Goal: Obtain resource: Obtain resource

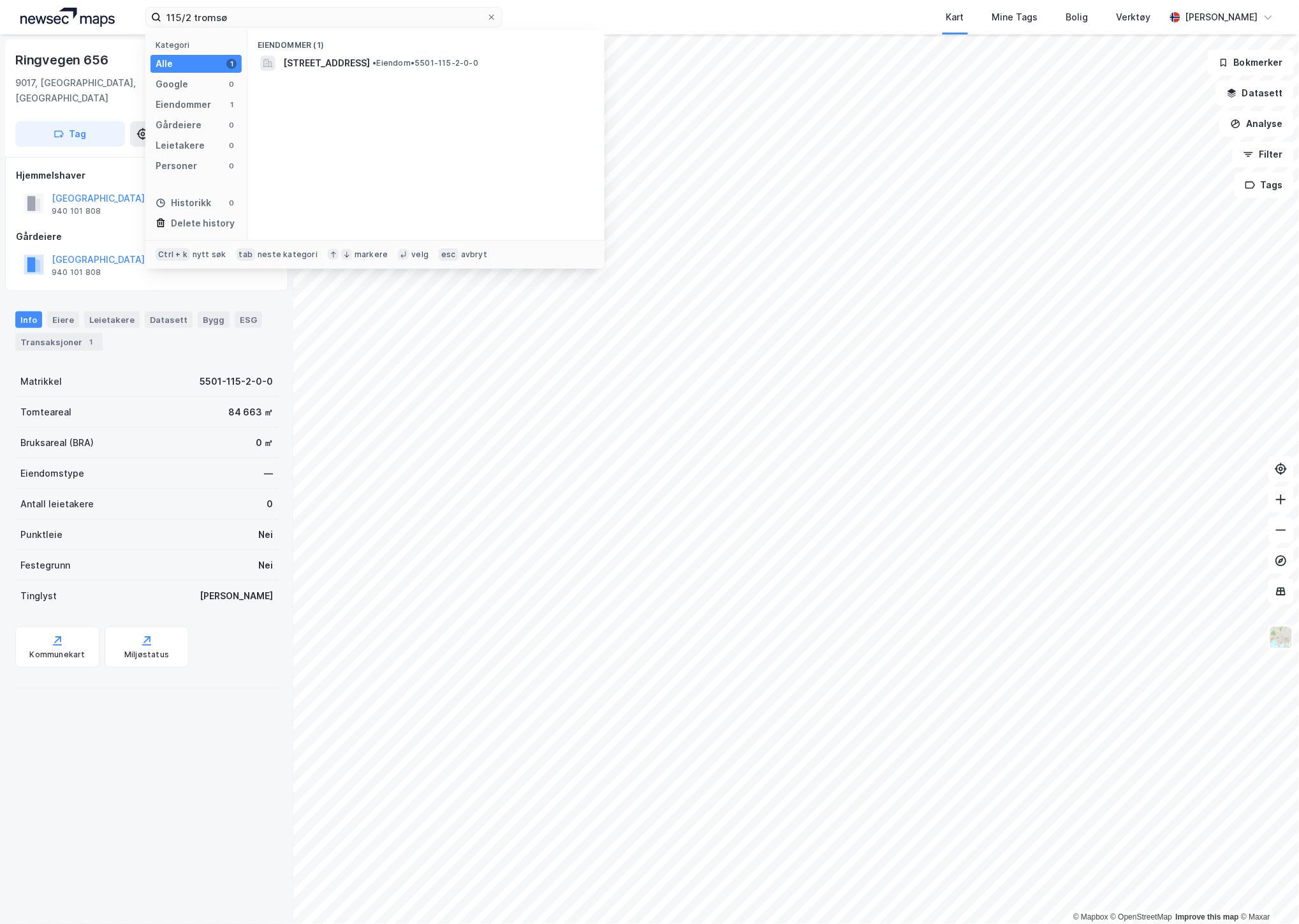
click at [0, 0] on html "115/2 tromsø Kategori Alle 1 Google 0 Eiendommer 1 Gårdeiere 0 Leietakere 0 Per…" at bounding box center [649, 462] width 1299 height 924
click at [317, 64] on span "5501-117-82-0-0" at bounding box center [322, 63] width 80 height 15
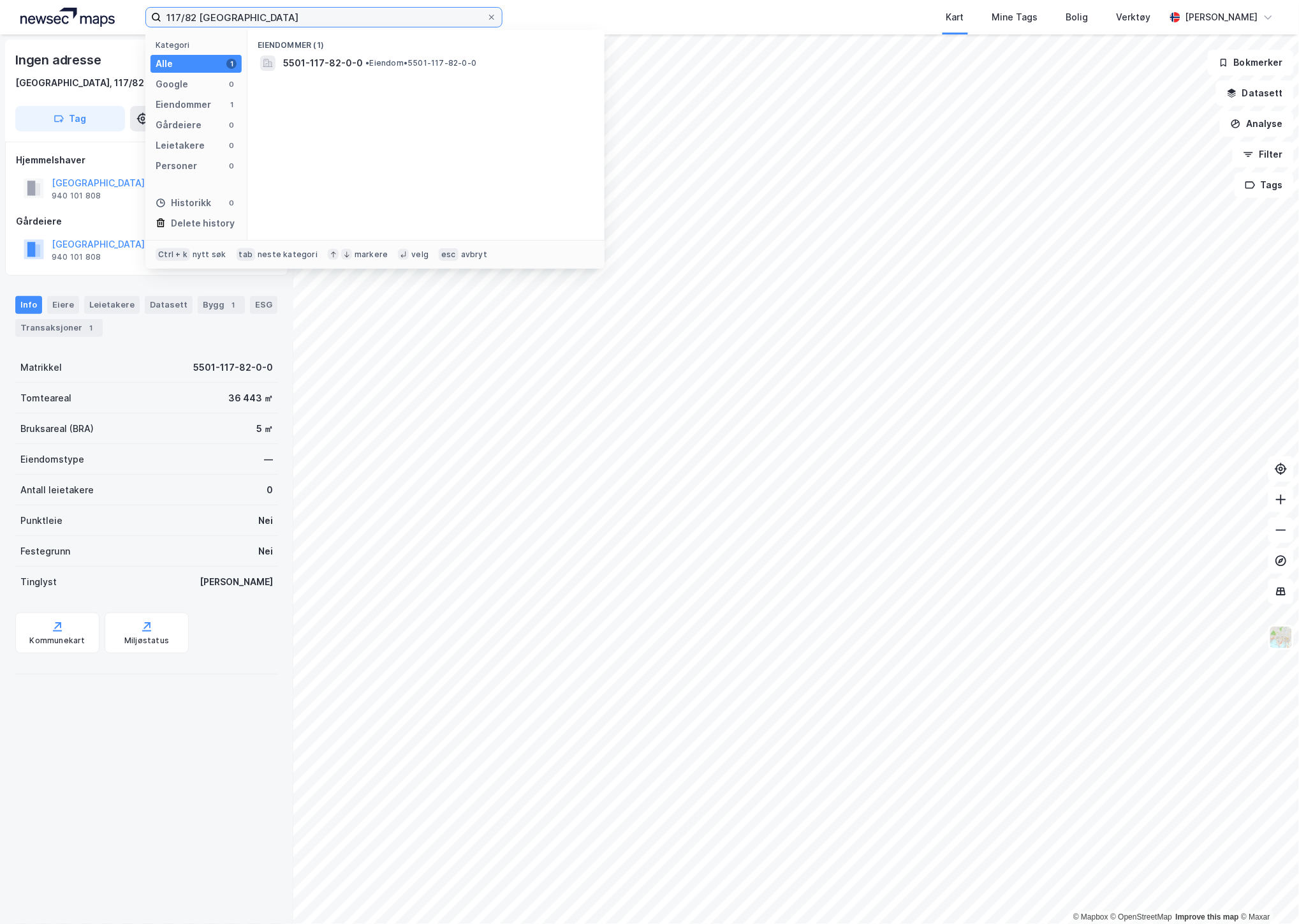
click at [242, 22] on input "117/82 [GEOGRAPHIC_DATA]" at bounding box center [323, 17] width 325 height 19
drag, startPoint x: 196, startPoint y: 17, endPoint x: 174, endPoint y: 16, distance: 22.0
click at [174, 16] on input "117/82 [GEOGRAPHIC_DATA]" at bounding box center [323, 17] width 325 height 19
type input "15/1477 [GEOGRAPHIC_DATA]"
click at [379, 56] on div "5501-15-1477-0-0 • Eiendom • 5501-15-1477-0-0" at bounding box center [437, 63] width 309 height 15
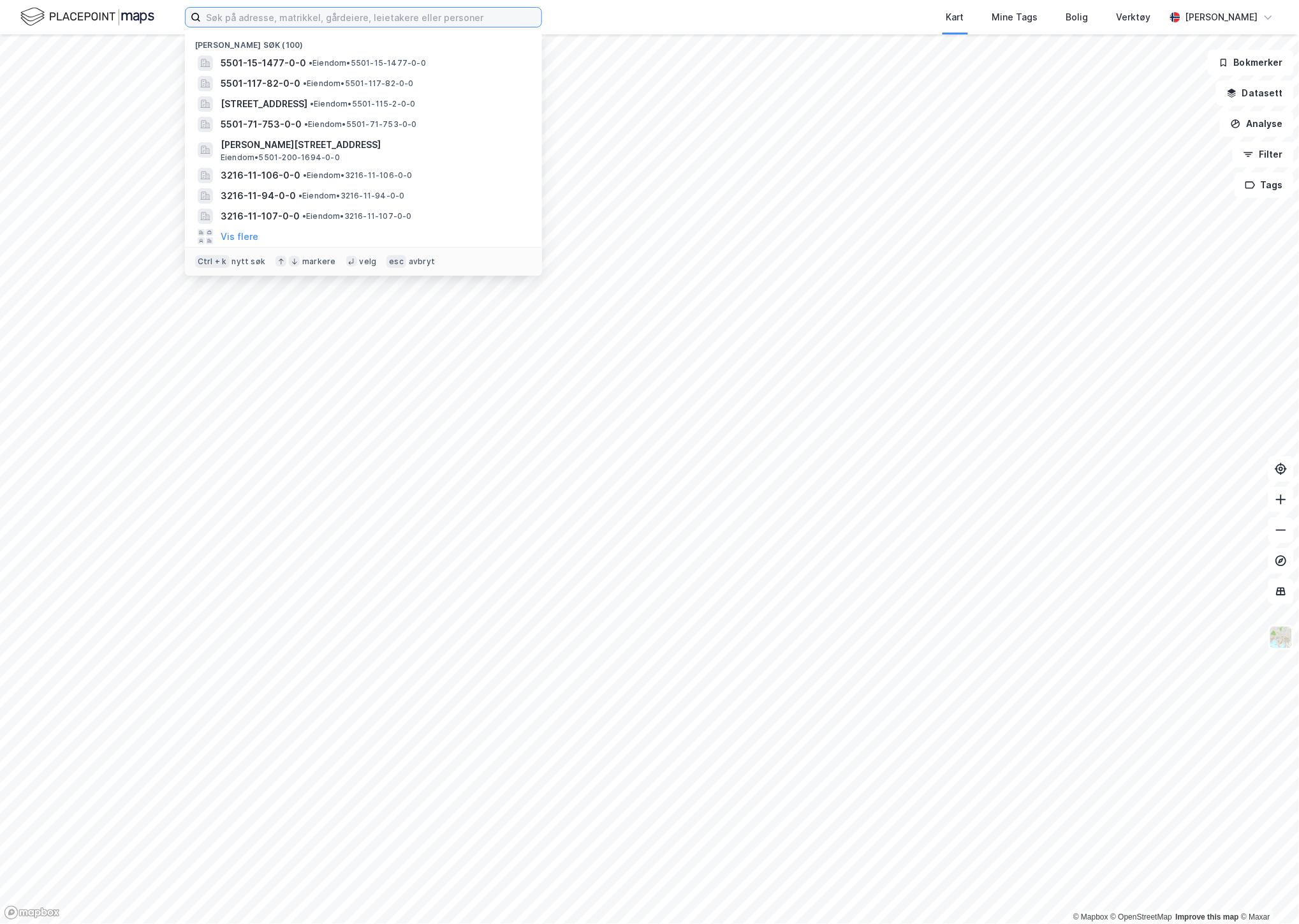
click at [217, 18] on input at bounding box center [371, 17] width 340 height 19
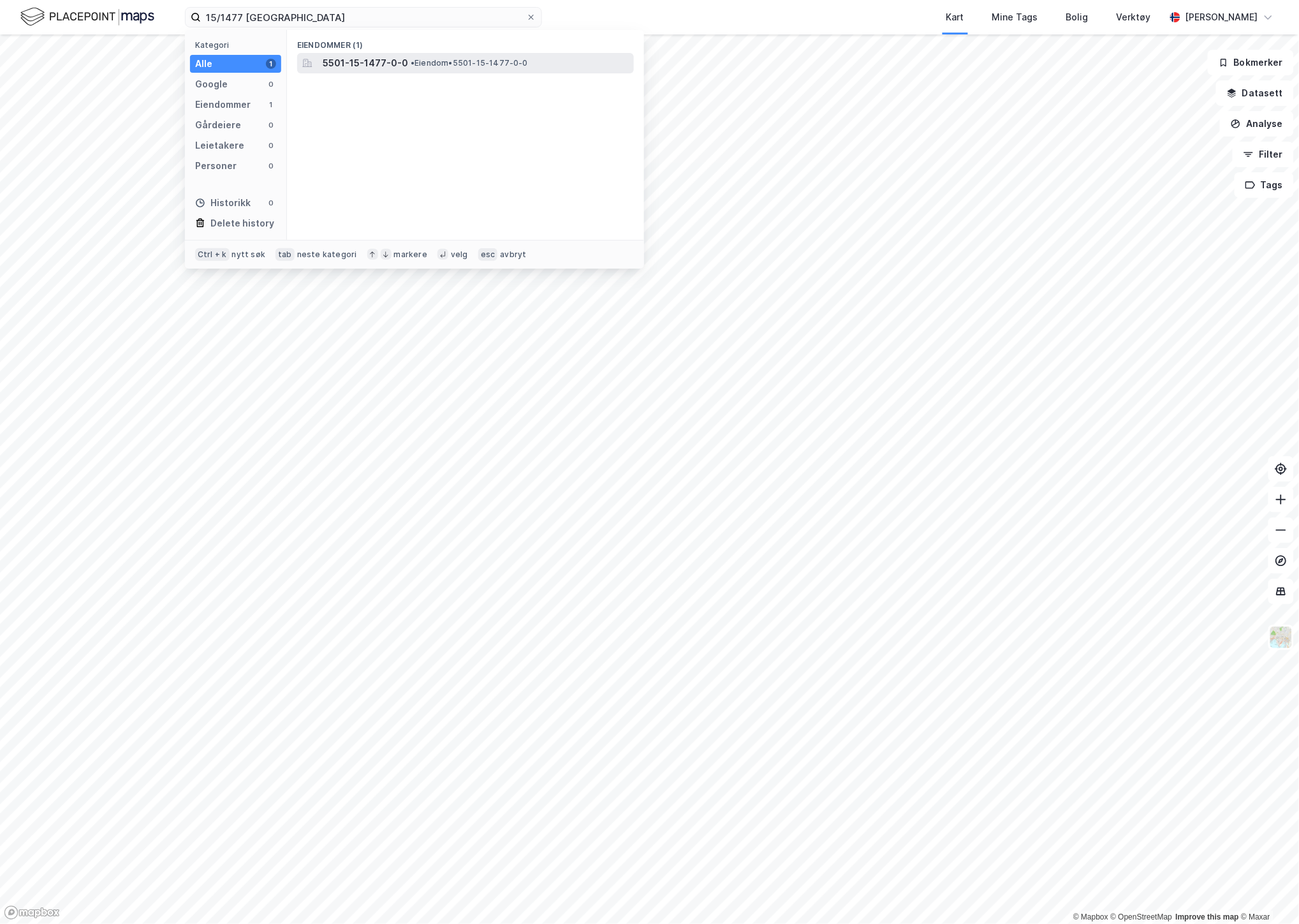
click at [398, 65] on span "5501-15-1477-0-0" at bounding box center [365, 63] width 85 height 15
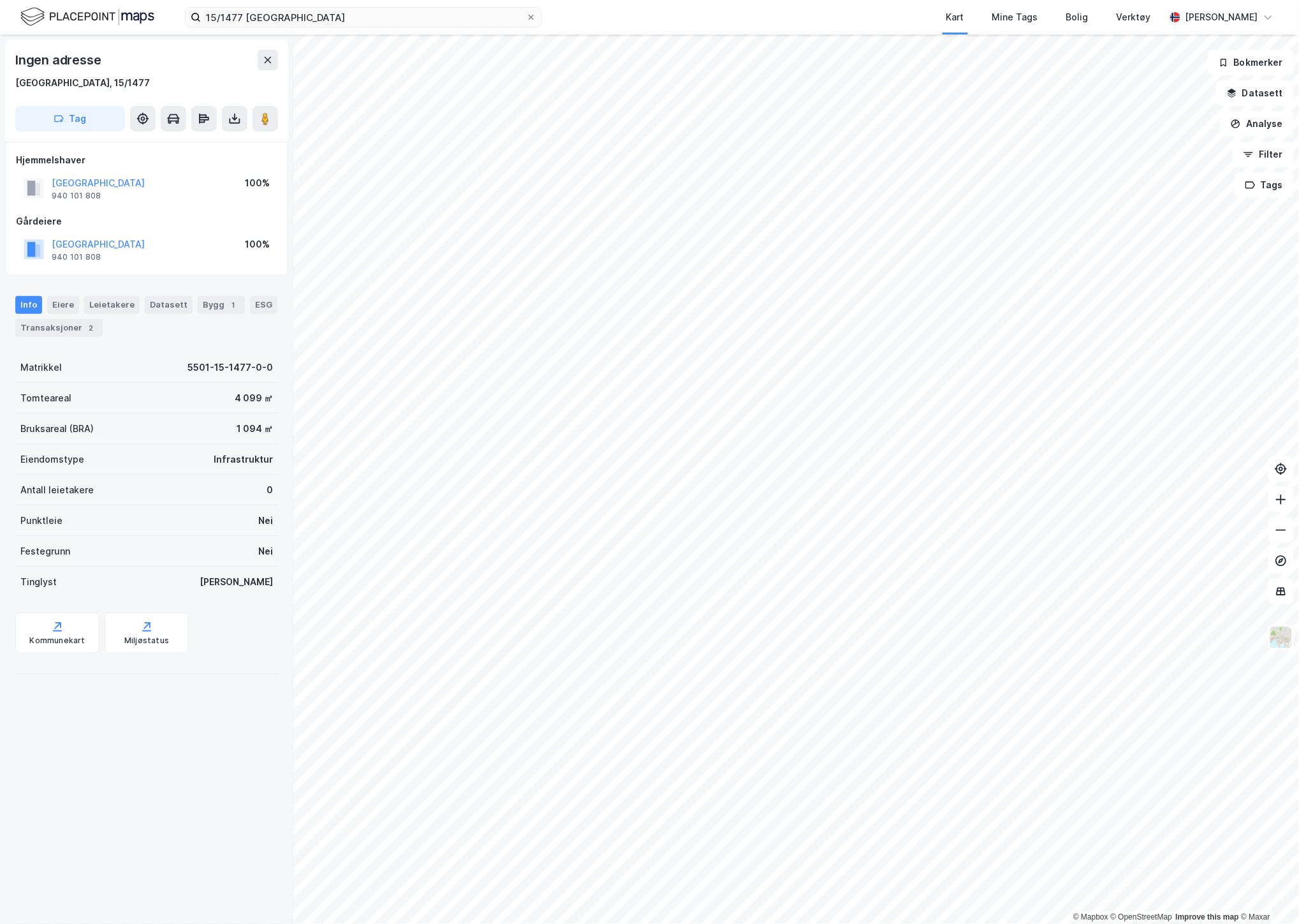
click at [42, 749] on div "Ingen adresse Tromsø, 15/1477 Tag Hjemmelshaver TROMSØ KOMMUNE 940 101 808 100%…" at bounding box center [147, 479] width 293 height 889
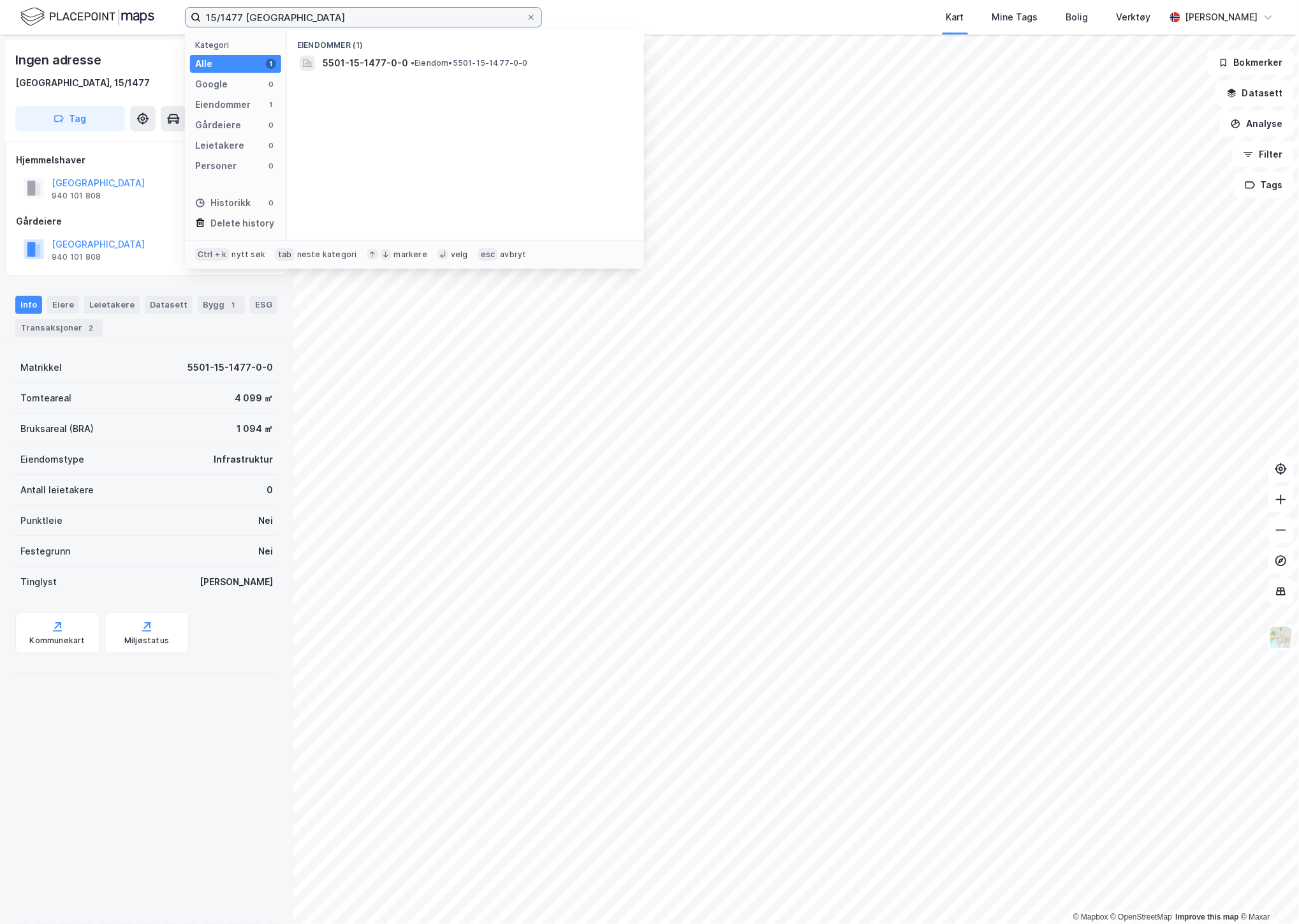
drag, startPoint x: 241, startPoint y: 19, endPoint x: 136, endPoint y: 3, distance: 106.2
click at [136, 3] on div "15/1477 tromsø Kategori Alle 1 Google 0 Eiendommer 1 Gårdeiere 0 Leietakere 0 P…" at bounding box center [649, 17] width 1299 height 35
click at [226, 14] on input "15/1477 [GEOGRAPHIC_DATA]" at bounding box center [363, 17] width 325 height 19
drag, startPoint x: 240, startPoint y: 16, endPoint x: 171, endPoint y: 16, distance: 69.0
click at [171, 16] on div "15/1477 tromsø Kategori Alle 1 Google 0 Eiendommer 1 Gårdeiere 0 Leietakere 0 P…" at bounding box center [649, 17] width 1299 height 35
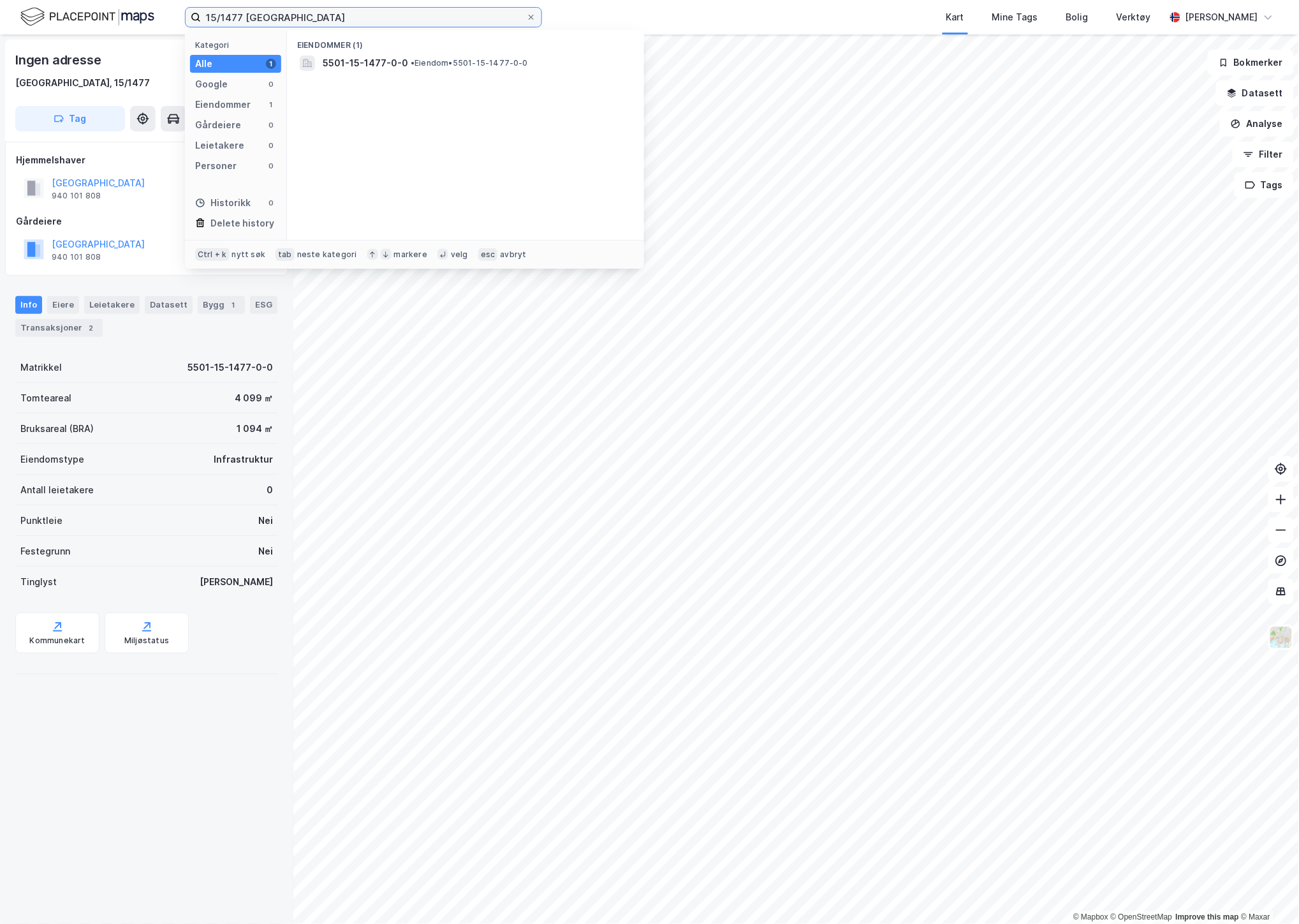
paste input "19/2493"
type input "119/2493 tromsø"
click at [416, 55] on div "Stakkevollvegen 21B, 9010, TROMSØ, TROMSØ Eiendom • 5501-119-2493-0-0" at bounding box center [465, 68] width 336 height 31
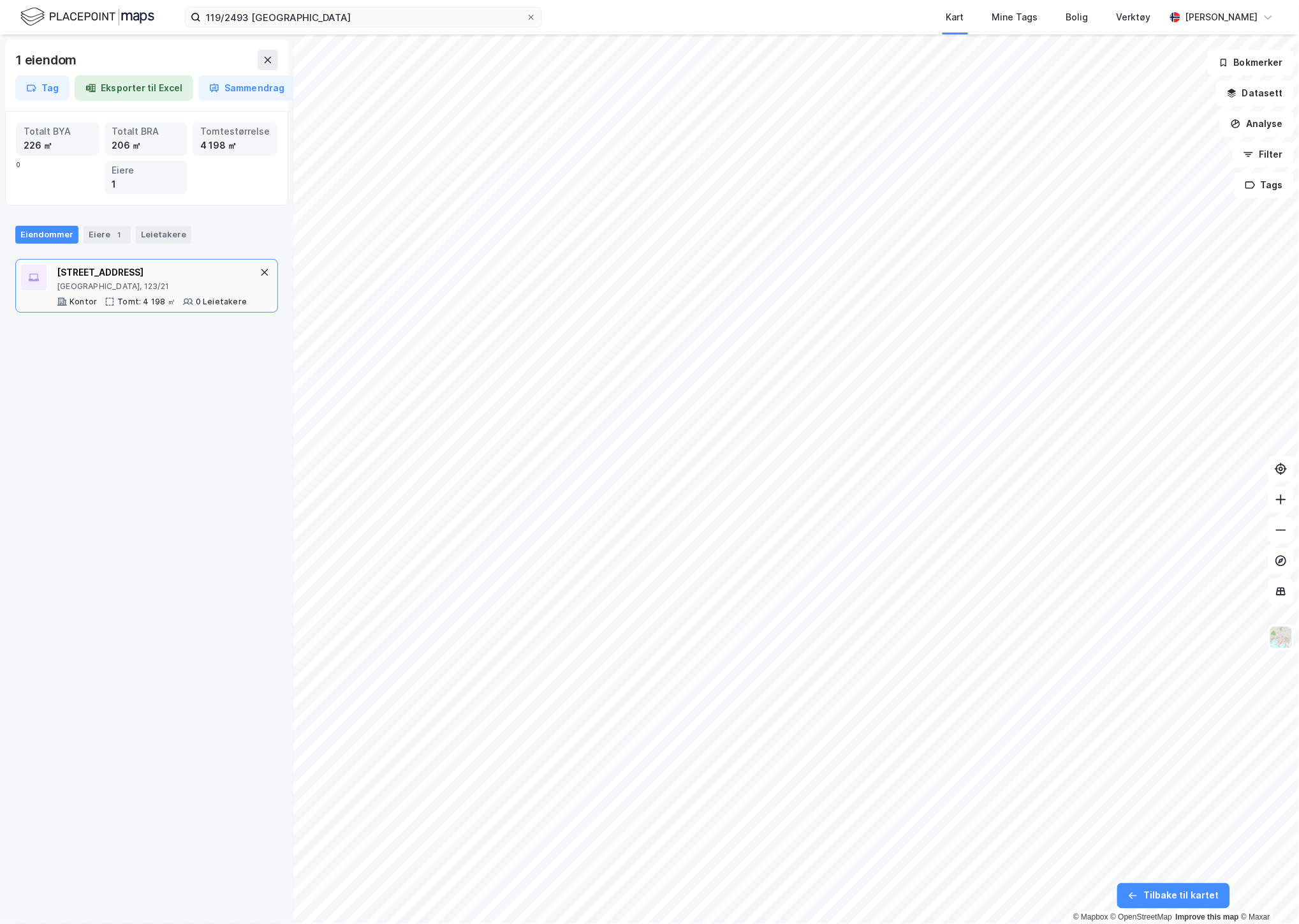
click at [203, 269] on div "Stakkevollvegen 21" at bounding box center [151, 272] width 190 height 15
click at [186, 350] on div "Stakkevollvegen 21 Tromsø, 123/21 Kontor Tomt: 4 198 ㎡ 0 Leietakere" at bounding box center [151, 344] width 190 height 42
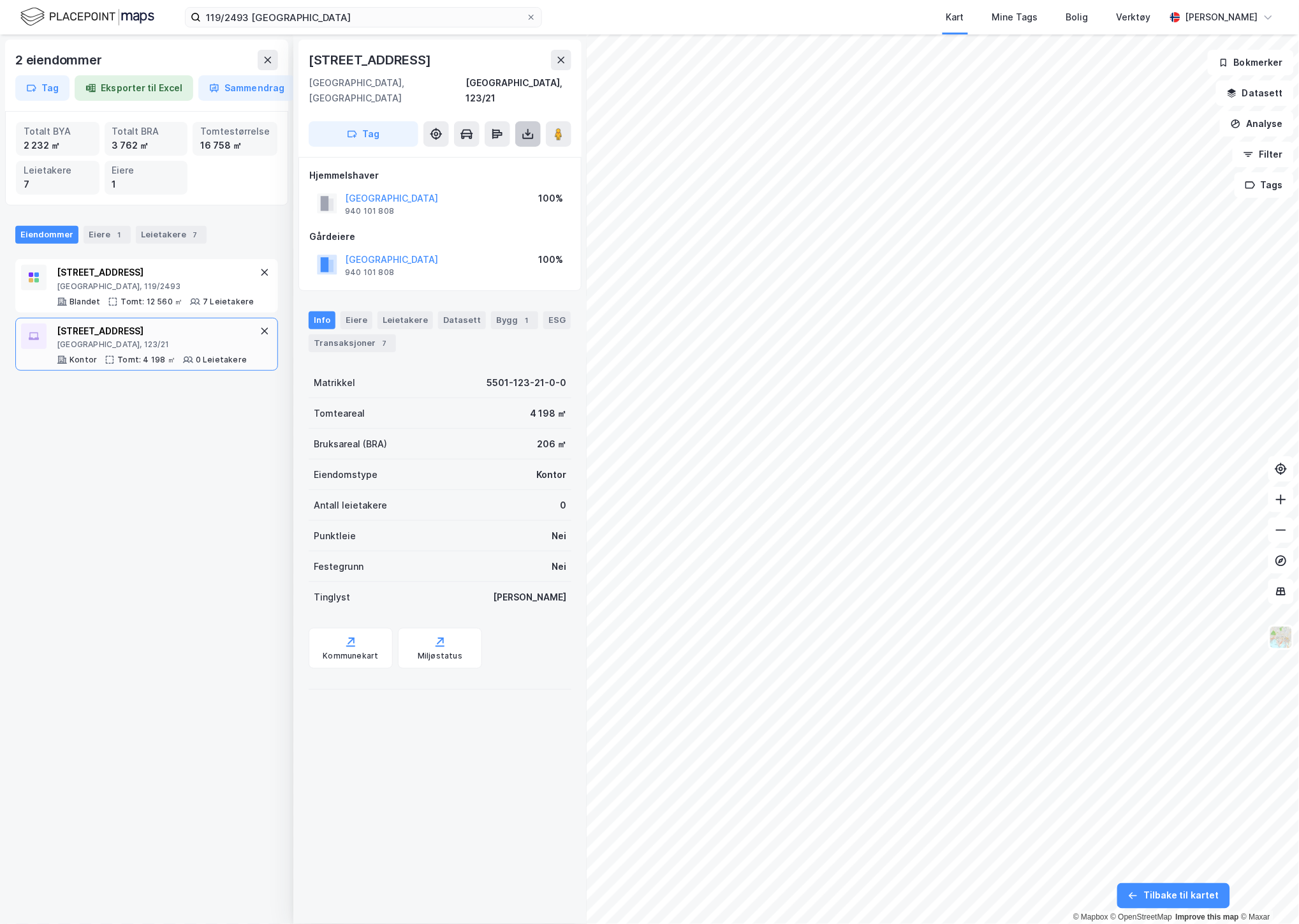
click at [537, 121] on button at bounding box center [528, 133] width 26 height 26
click at [140, 273] on div "Stakkevollvegen 23" at bounding box center [155, 272] width 197 height 15
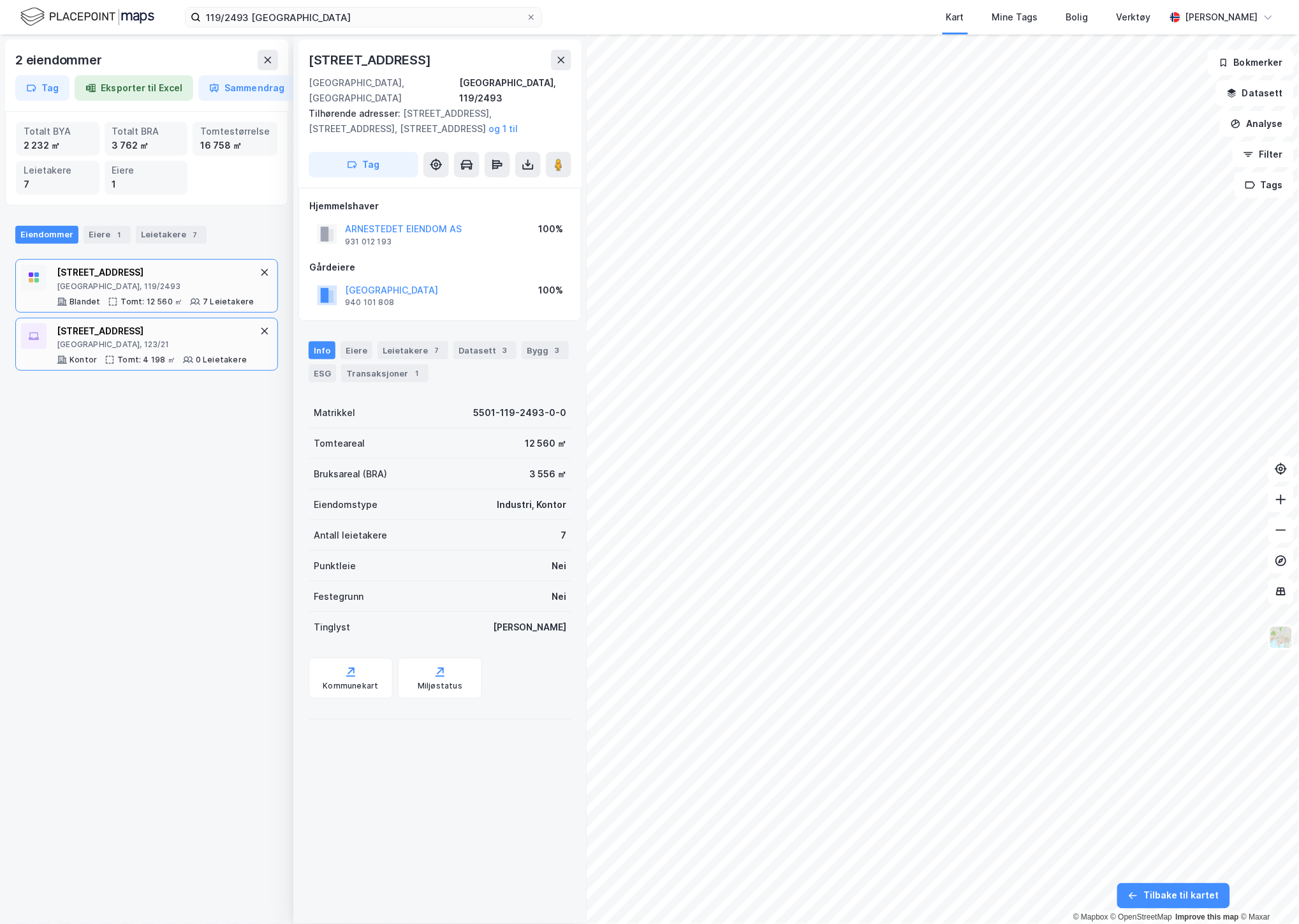
click at [141, 348] on div "Tromsø, 123/21" at bounding box center [151, 344] width 190 height 11
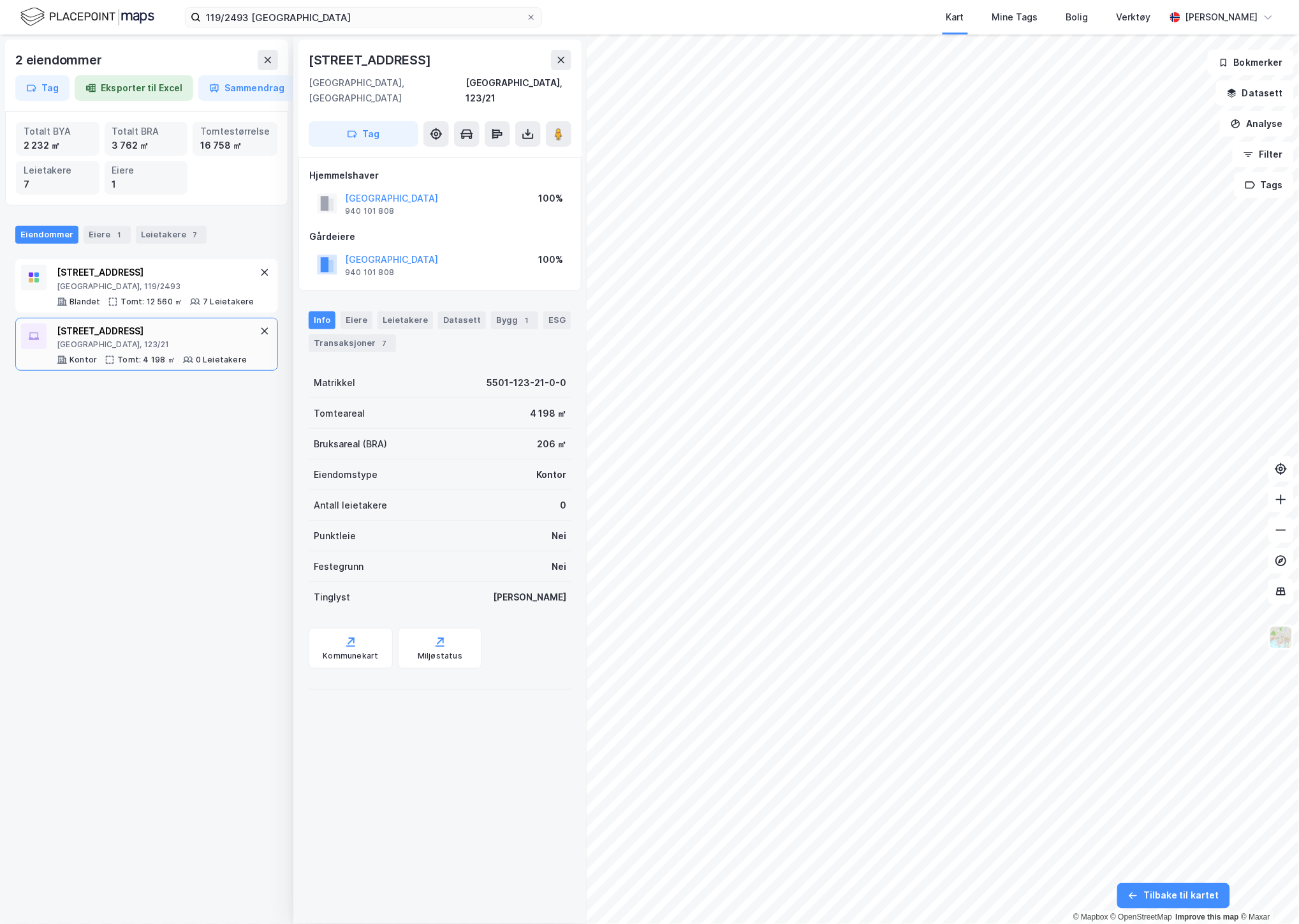
drag, startPoint x: 180, startPoint y: 475, endPoint x: 186, endPoint y: 462, distance: 14.3
click at [180, 475] on div "2 eiendommer Tag Eksporter til Excel Sammendrag Totalt BYA 2 232 ㎡ Totalt BRA 3…" at bounding box center [147, 479] width 293 height 889
click at [533, 127] on icon at bounding box center [527, 133] width 12 height 12
click at [494, 154] on div "Last ned grunnbok" at bounding box center [465, 159] width 74 height 11
